Goal: Task Accomplishment & Management: Manage account settings

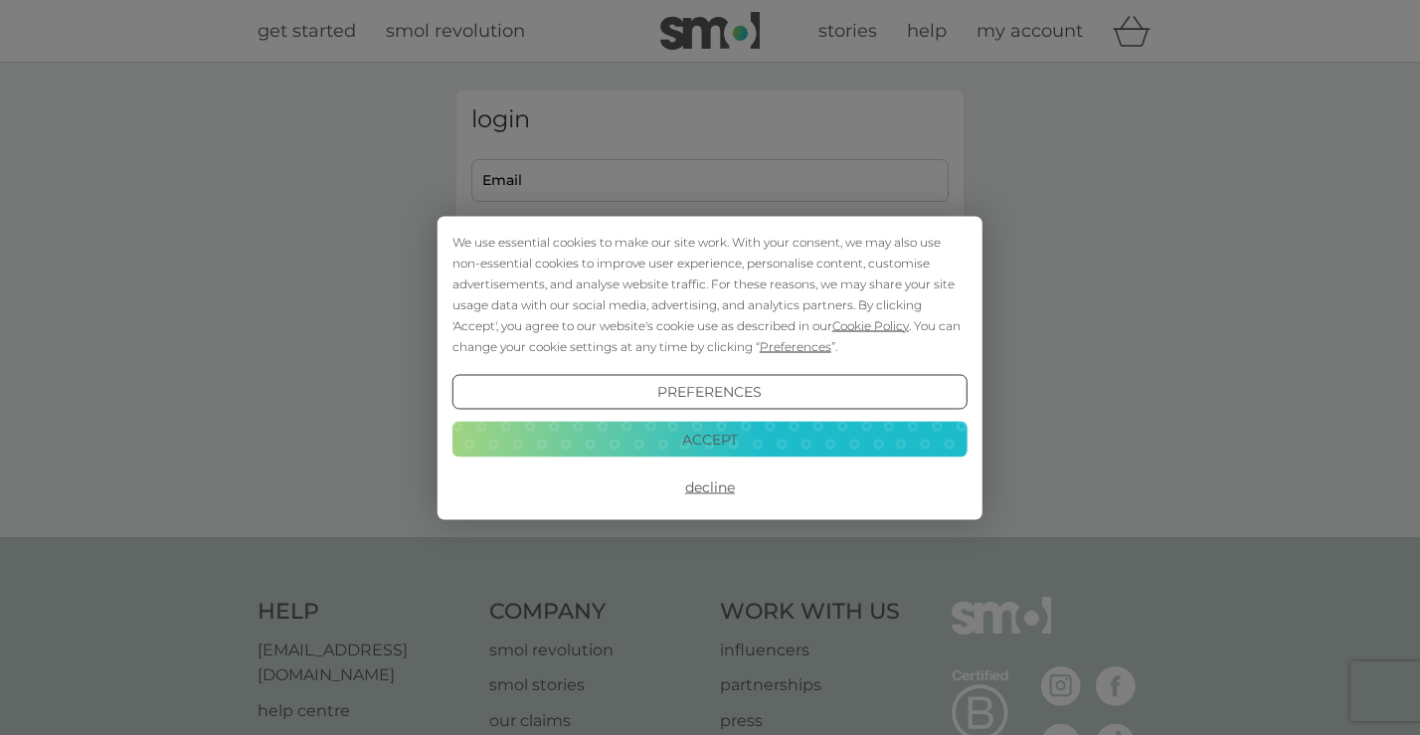
click at [874, 437] on button "Accept" at bounding box center [710, 440] width 515 height 36
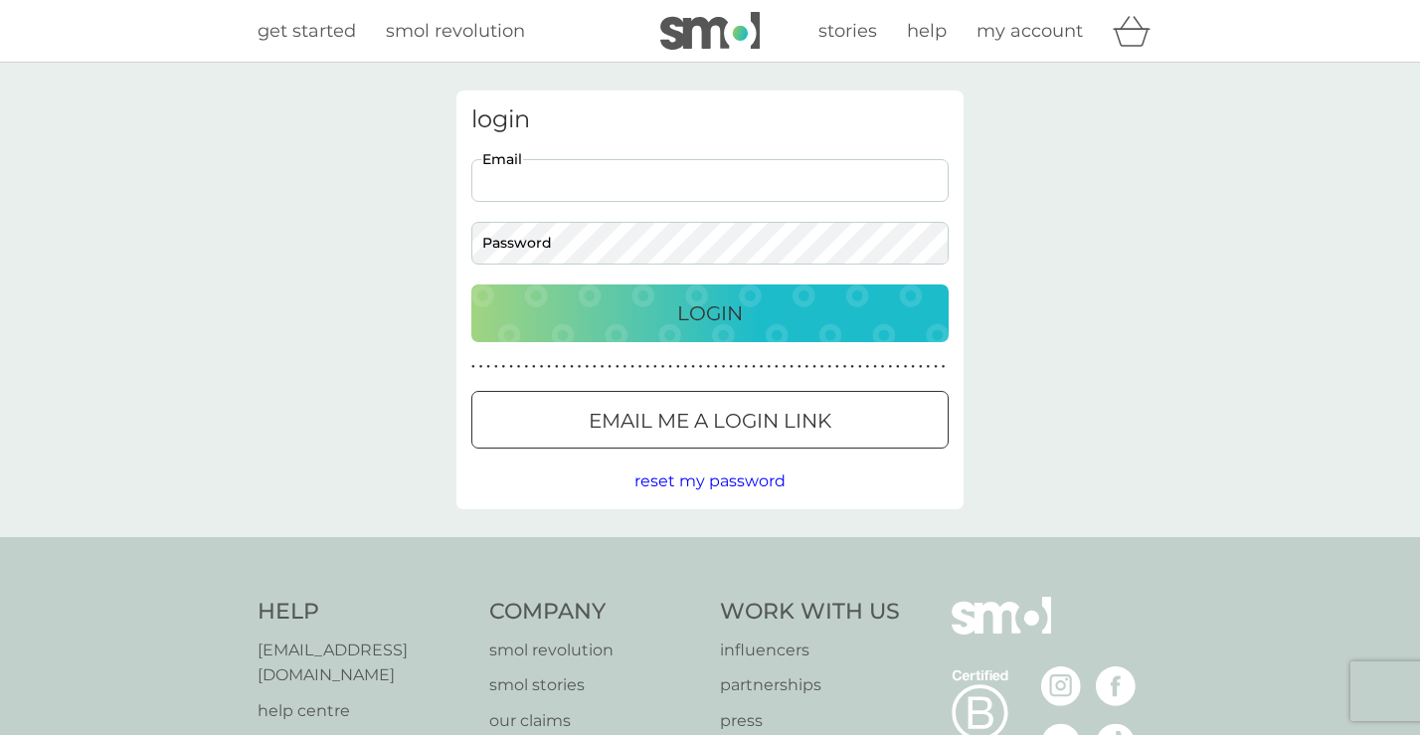
click at [762, 183] on input "Email" at bounding box center [710, 180] width 477 height 43
type input "[EMAIL_ADDRESS][DOMAIN_NAME]"
click at [702, 318] on p "Login" at bounding box center [710, 313] width 66 height 32
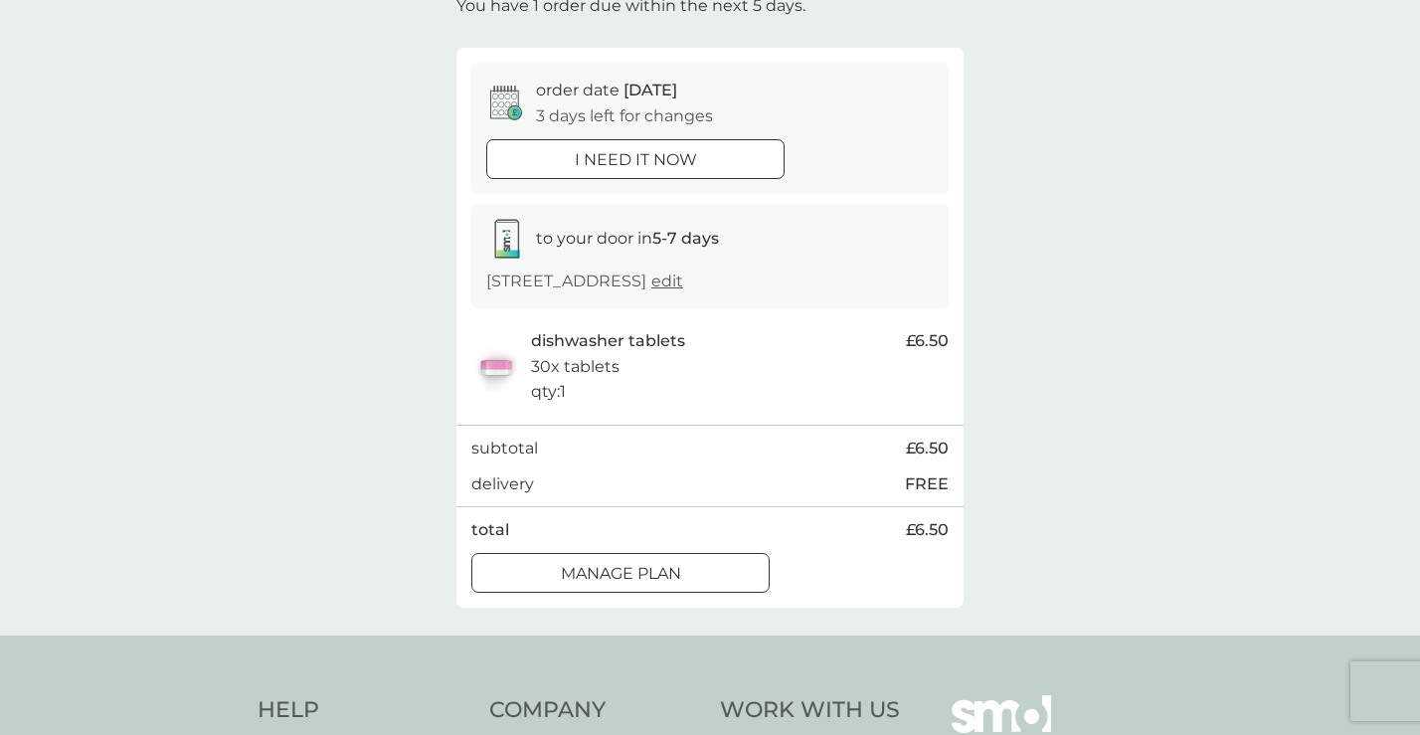
scroll to position [145, 0]
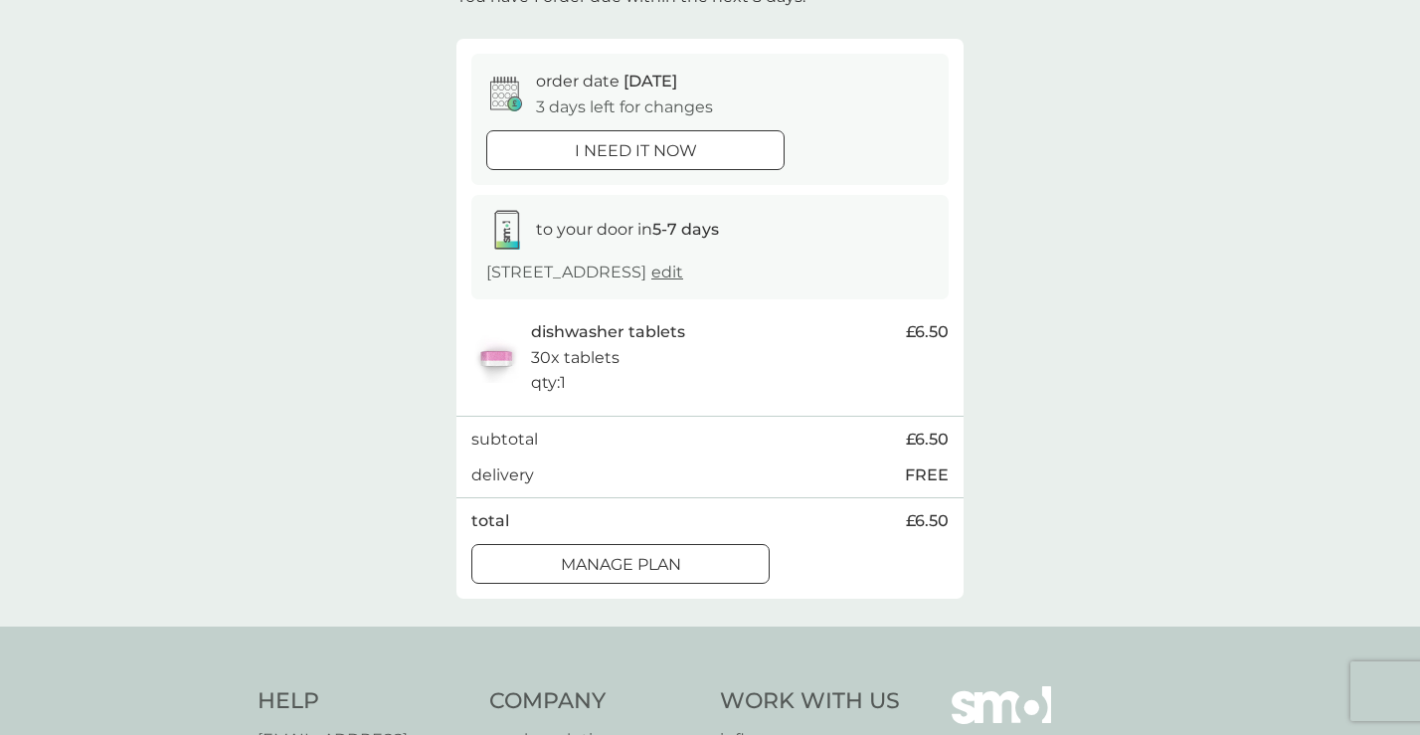
click at [683, 271] on span "edit" at bounding box center [668, 272] width 32 height 19
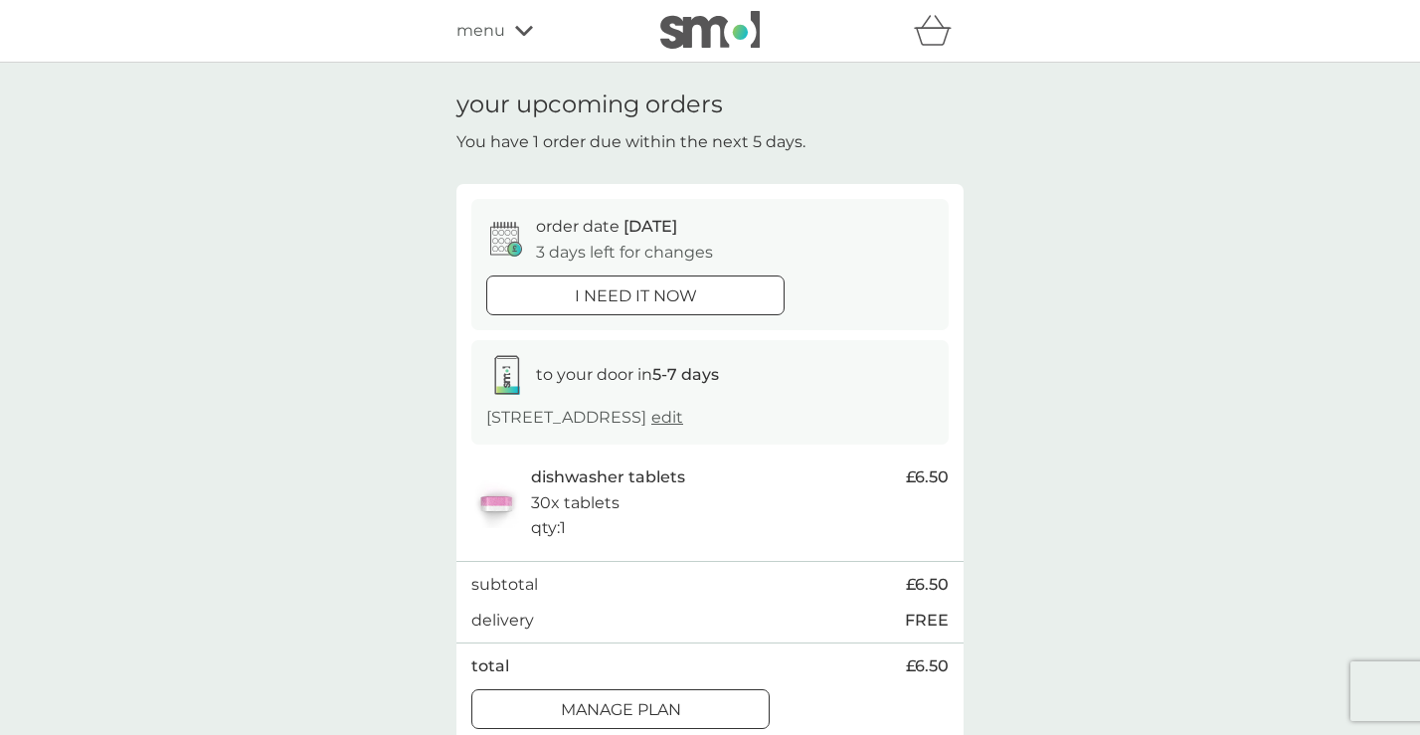
click at [483, 32] on span "menu" at bounding box center [481, 31] width 49 height 26
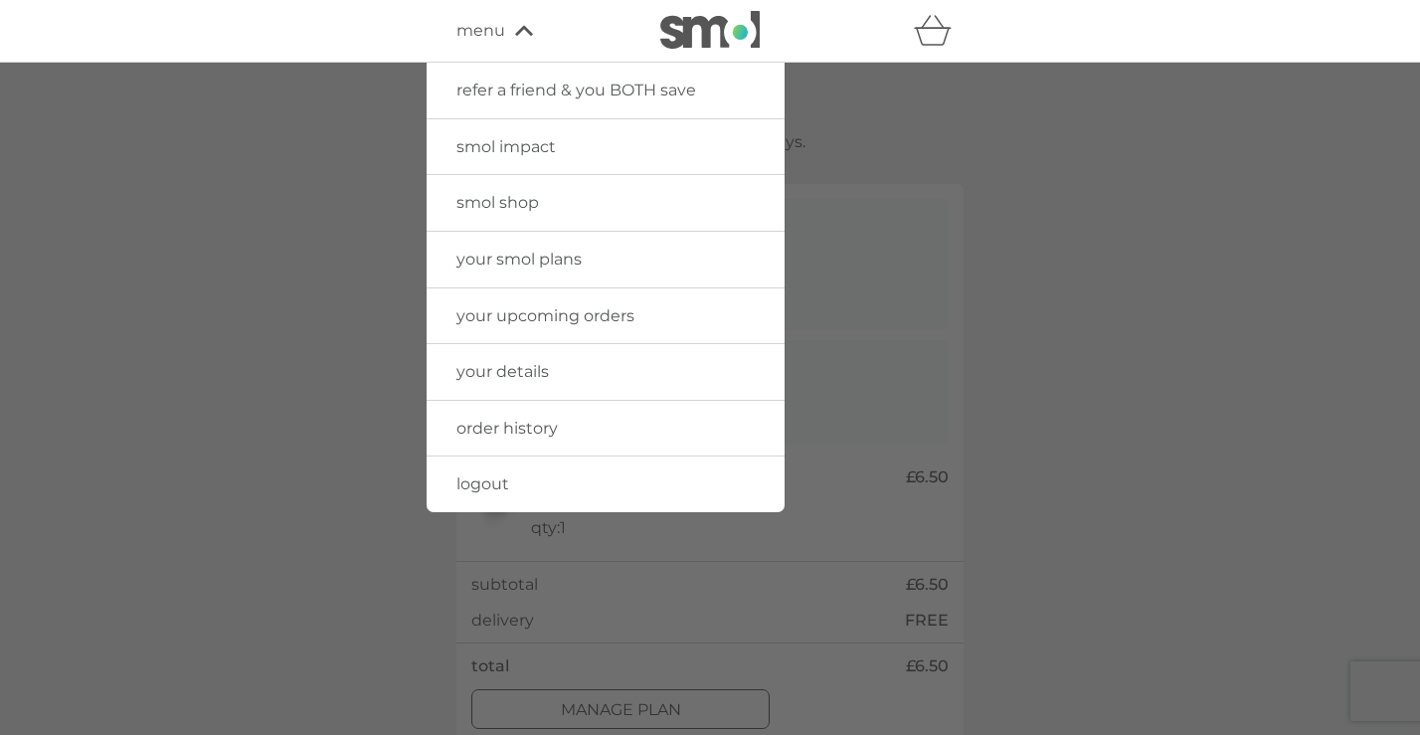
click at [559, 318] on span "your upcoming orders" at bounding box center [546, 315] width 178 height 19
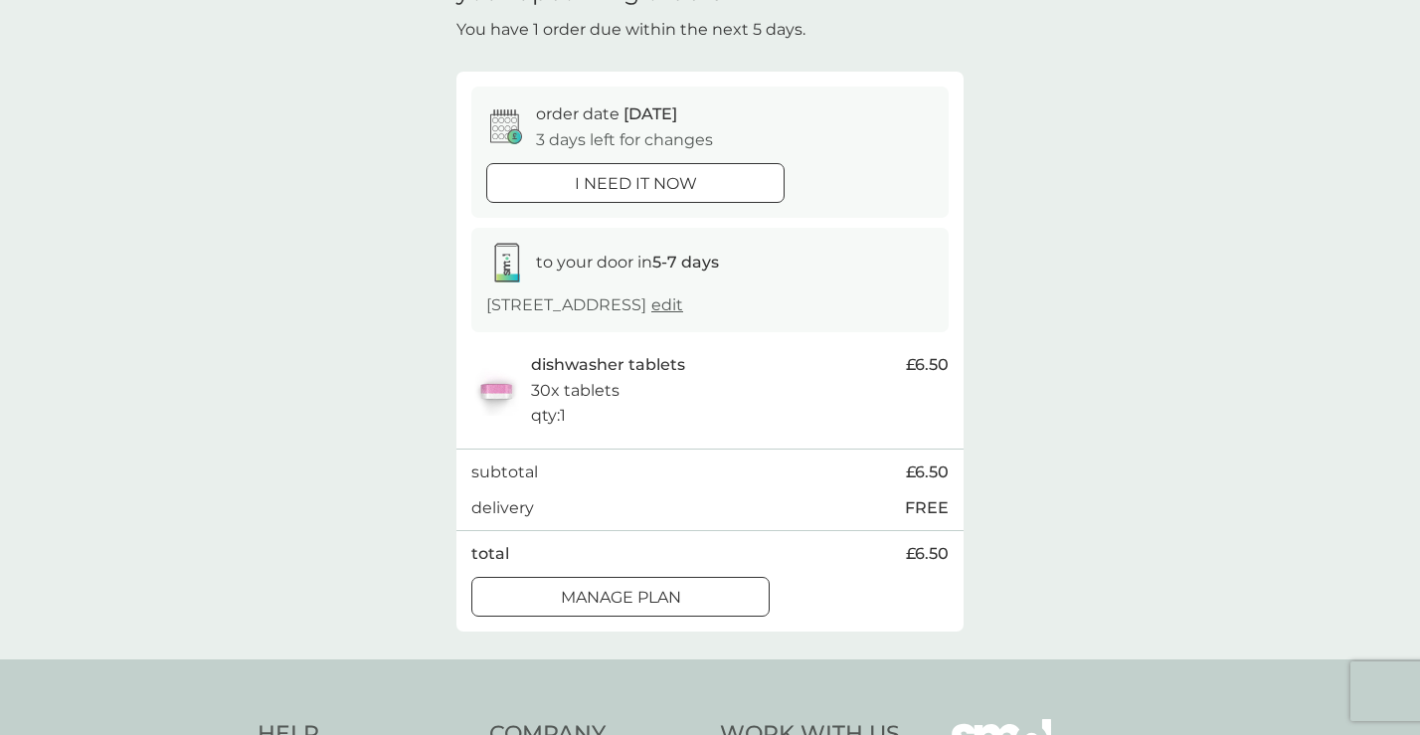
scroll to position [102, 0]
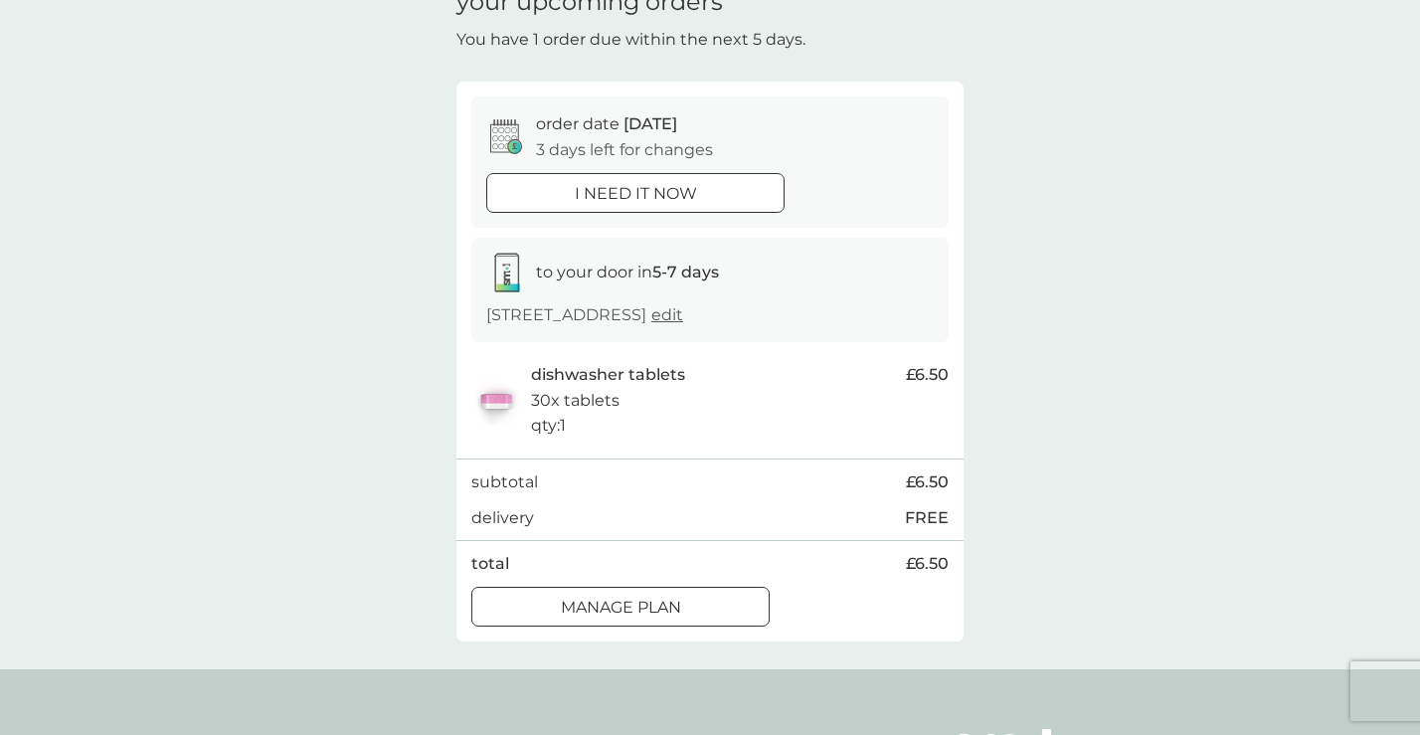
click at [683, 601] on div "Manage plan" at bounding box center [621, 608] width 296 height 26
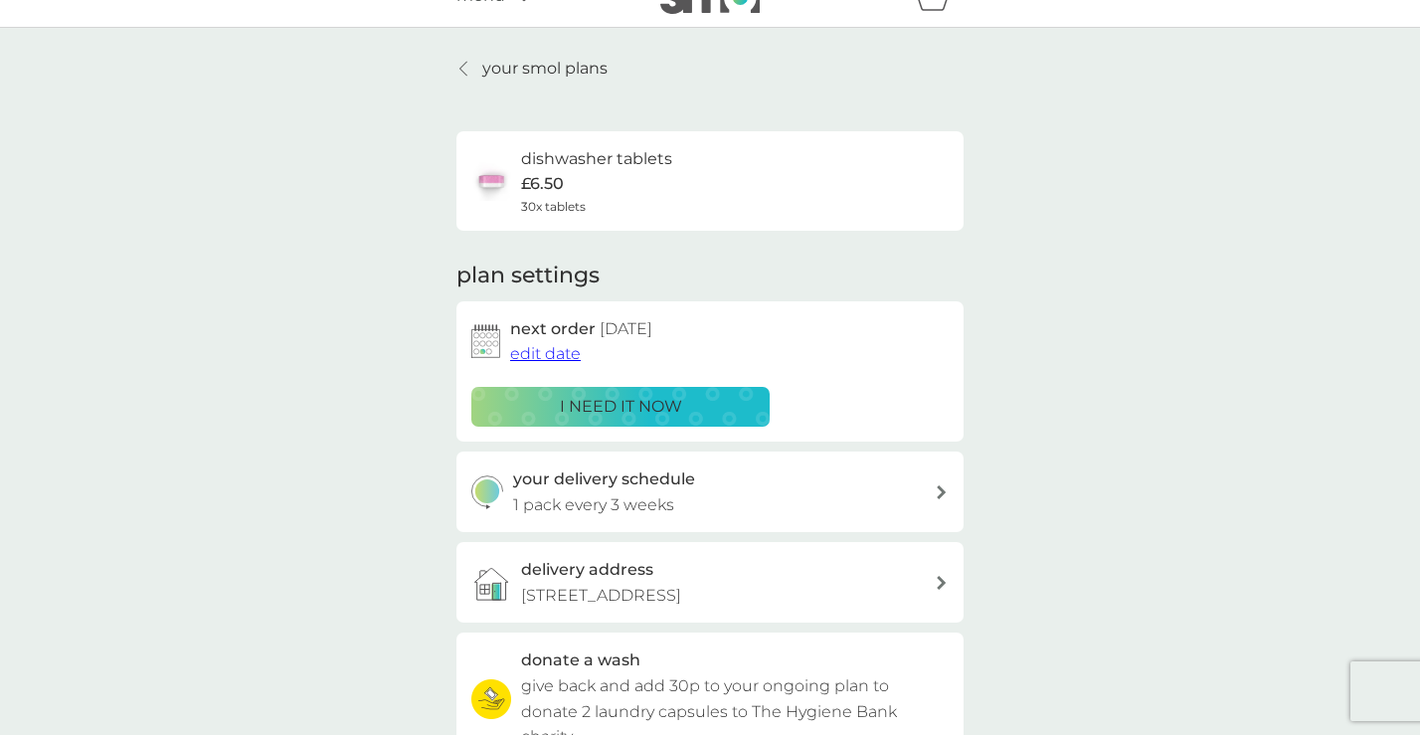
scroll to position [36, 0]
click at [560, 345] on span "edit date" at bounding box center [545, 352] width 71 height 19
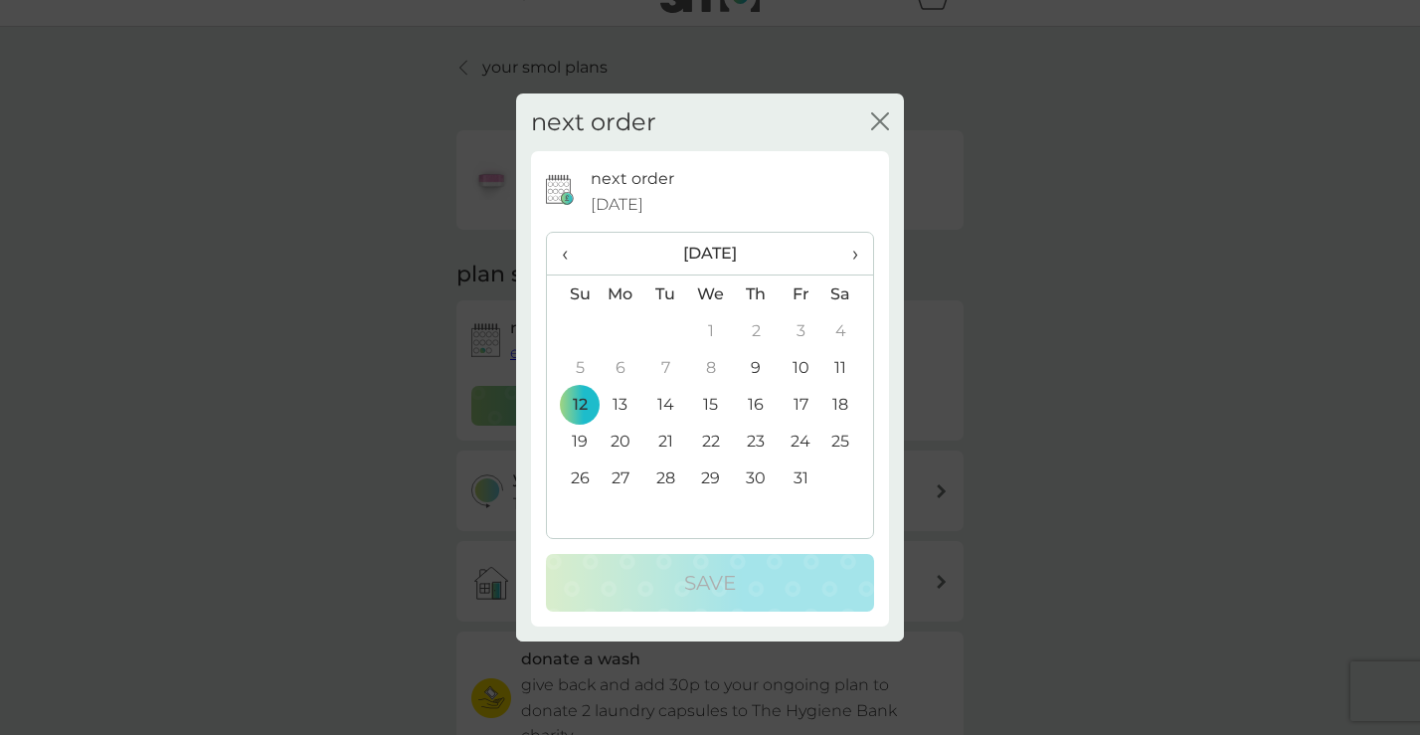
click at [581, 478] on td "26" at bounding box center [572, 478] width 51 height 37
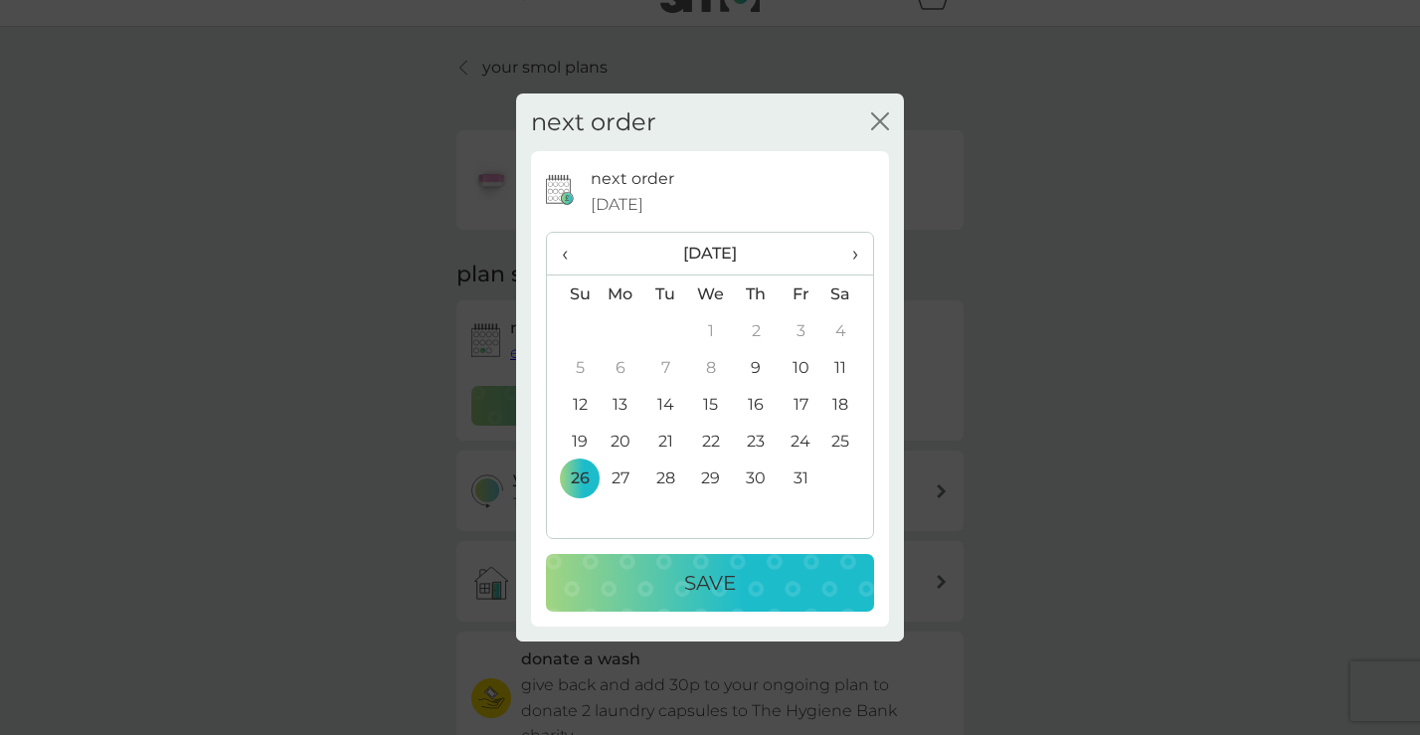
click at [718, 595] on p "Save" at bounding box center [710, 583] width 52 height 32
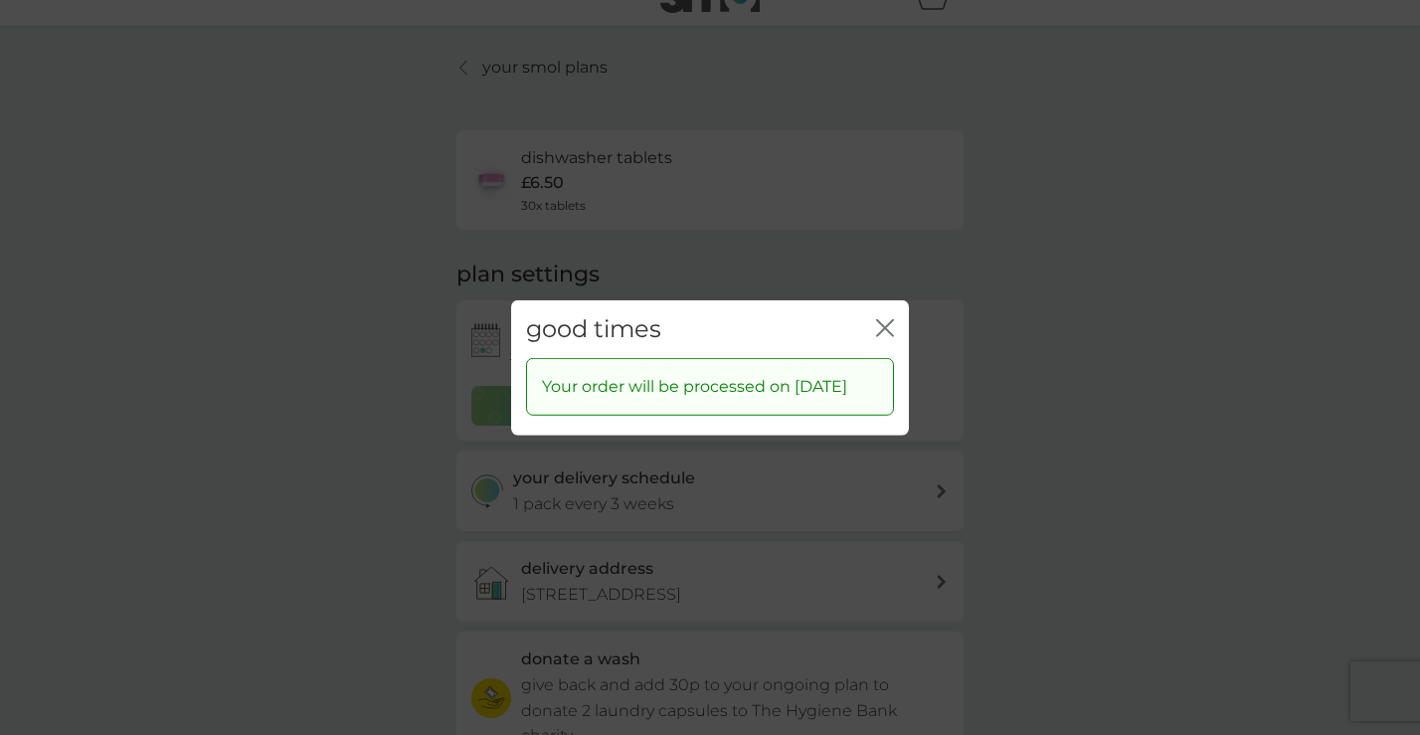
click at [881, 318] on icon "close" at bounding box center [885, 327] width 18 height 18
